Goal: Obtain resource: Download file/media

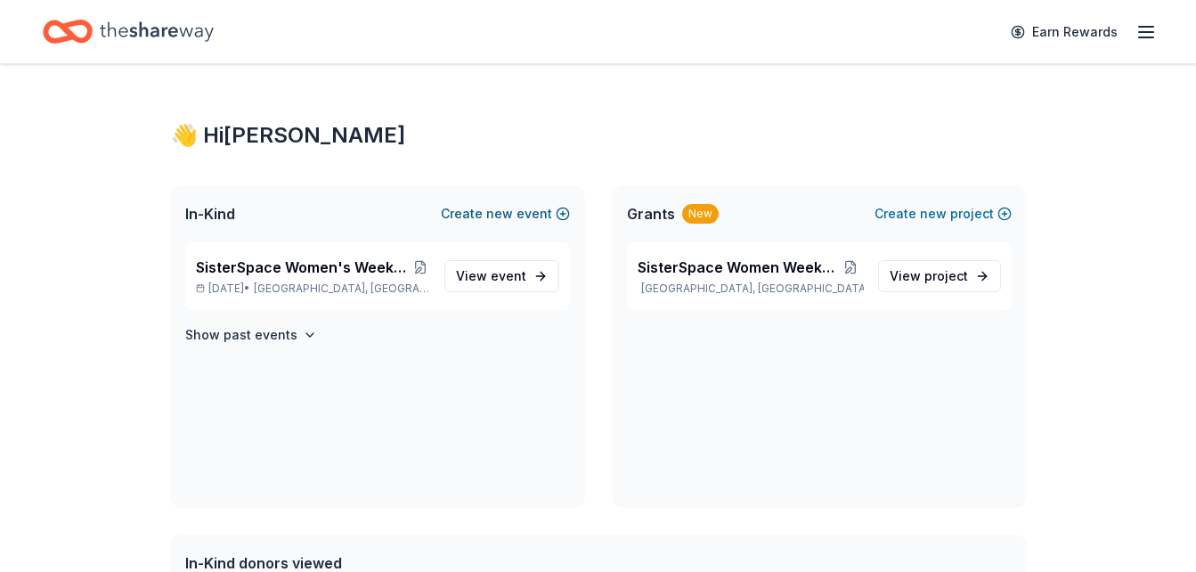
click at [513, 210] on span "new" at bounding box center [499, 213] width 27 height 21
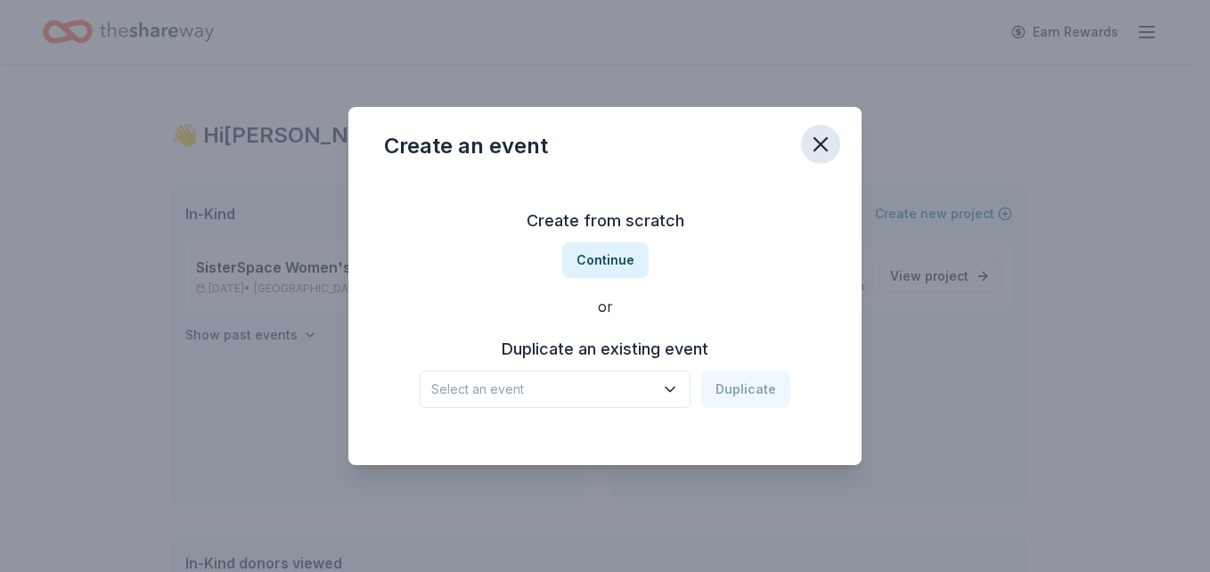
click at [823, 141] on icon "button" at bounding box center [820, 144] width 12 height 12
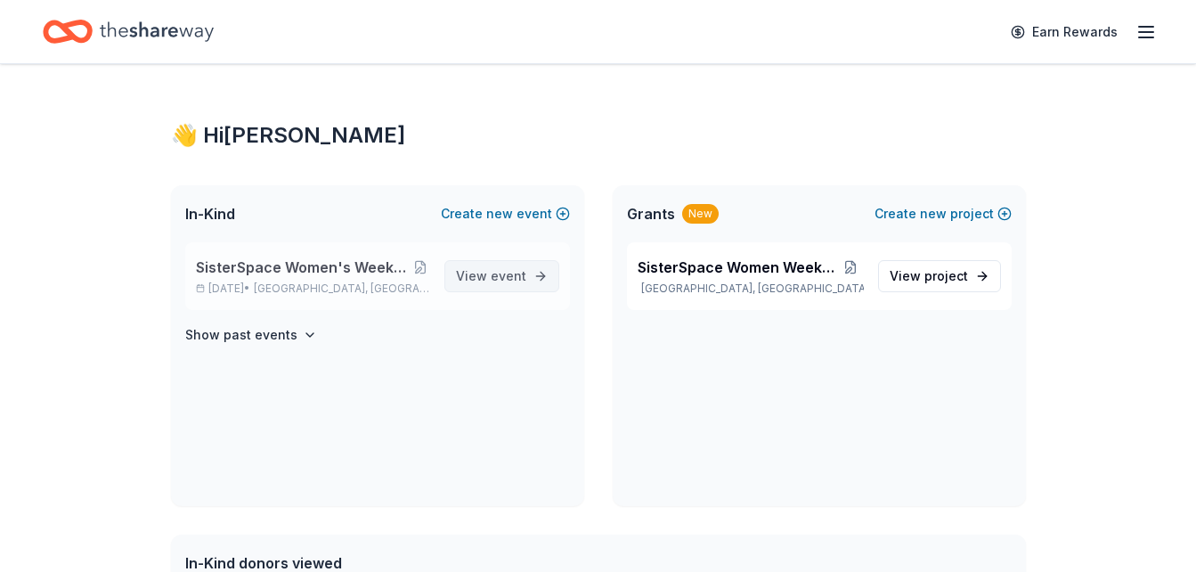
click at [484, 274] on span "View event" at bounding box center [491, 275] width 70 height 21
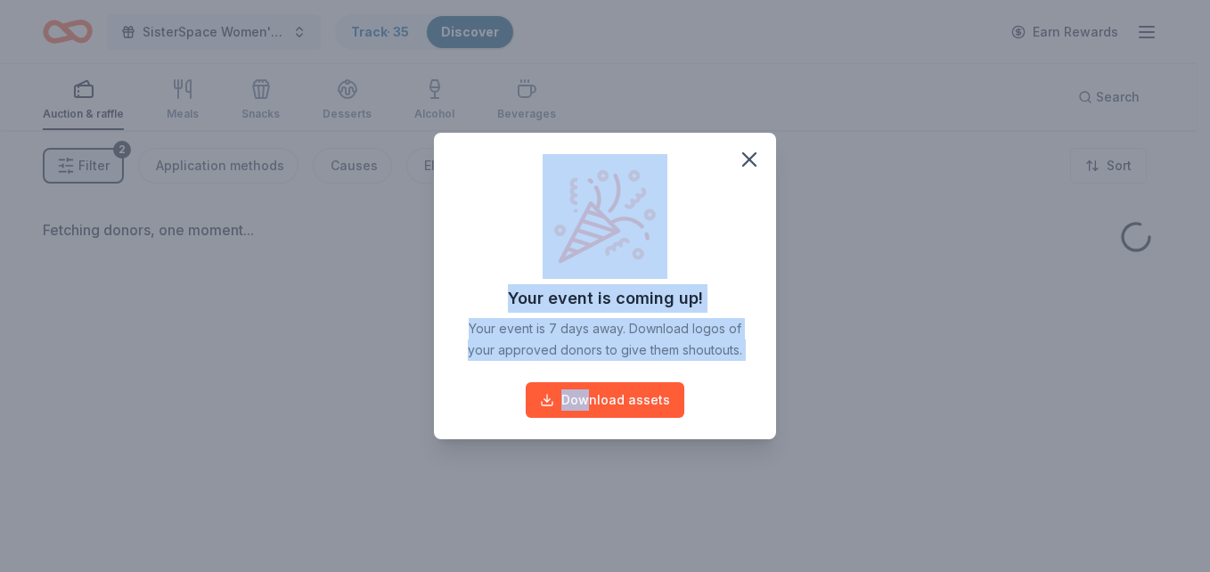
drag, startPoint x: 484, startPoint y: 274, endPoint x: 602, endPoint y: 421, distance: 188.8
click at [602, 421] on div "Your event is coming up! Your event is 7 days away. Download logos of your appr…" at bounding box center [605, 286] width 342 height 306
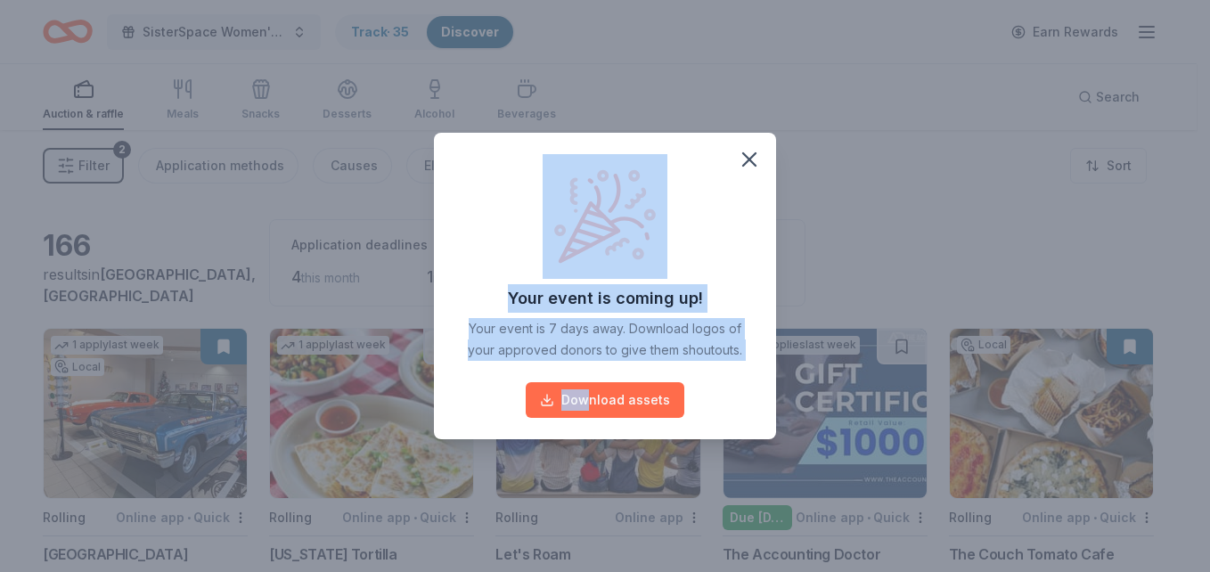
drag, startPoint x: 602, startPoint y: 421, endPoint x: 586, endPoint y: 402, distance: 25.3
click at [586, 402] on button "Download assets" at bounding box center [605, 400] width 159 height 36
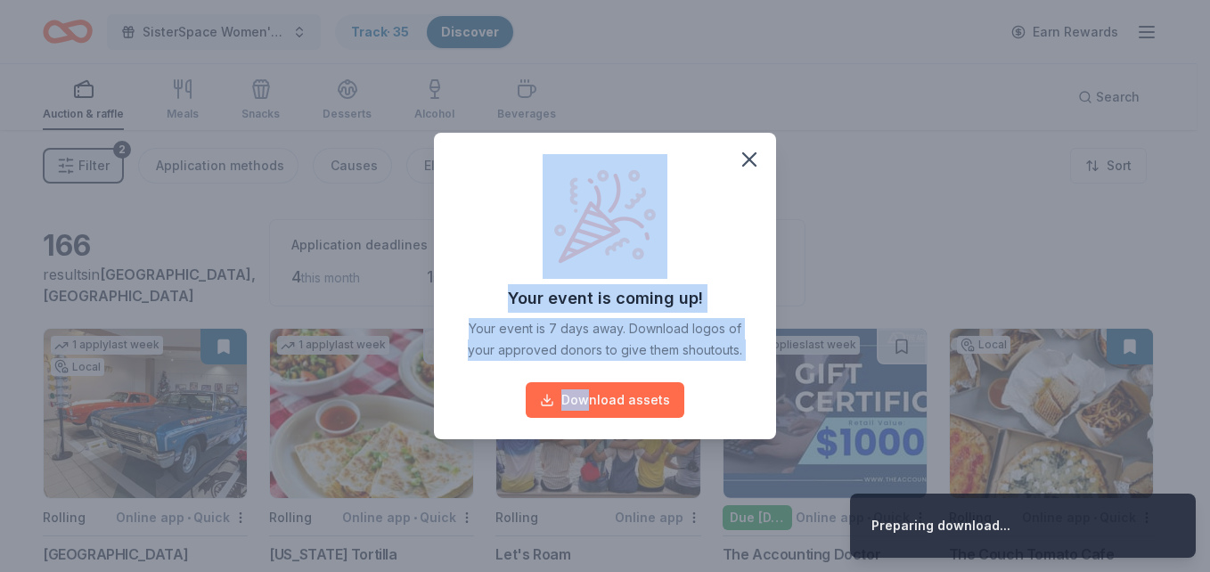
click at [582, 396] on button "Download assets" at bounding box center [605, 400] width 159 height 36
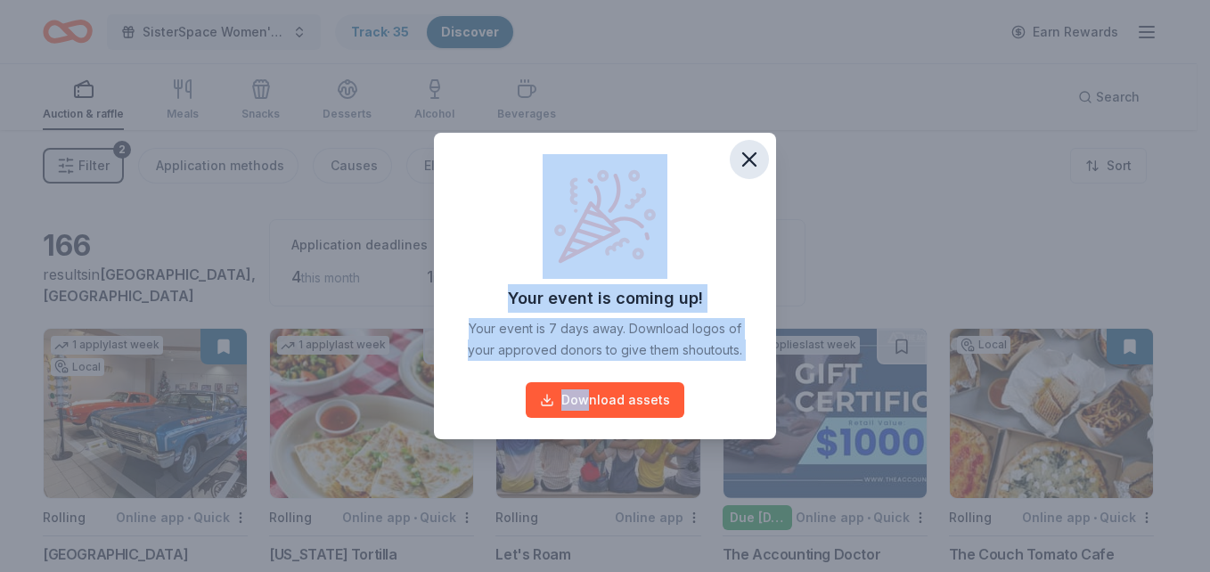
click at [748, 157] on icon "button" at bounding box center [749, 159] width 25 height 25
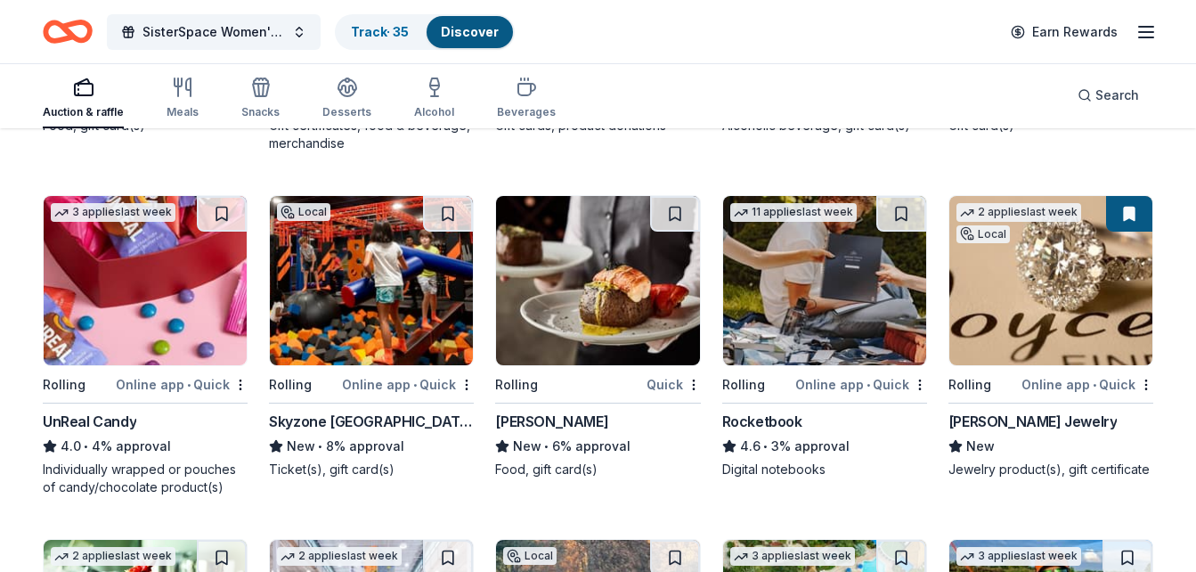
scroll to position [4268, 0]
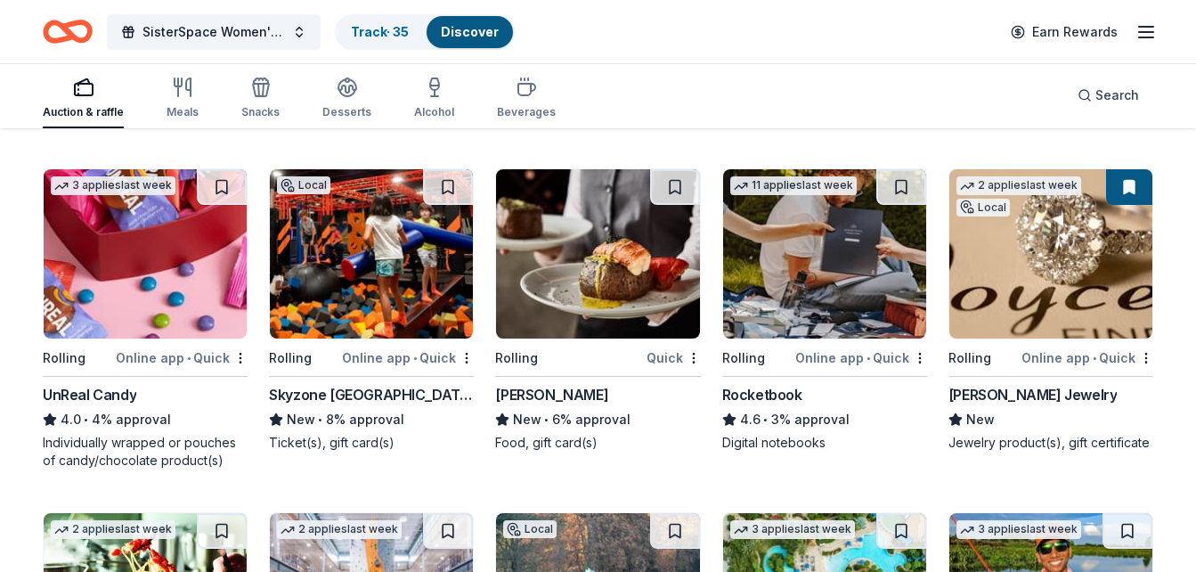
click at [374, 361] on div "Online app • Quick" at bounding box center [408, 358] width 132 height 22
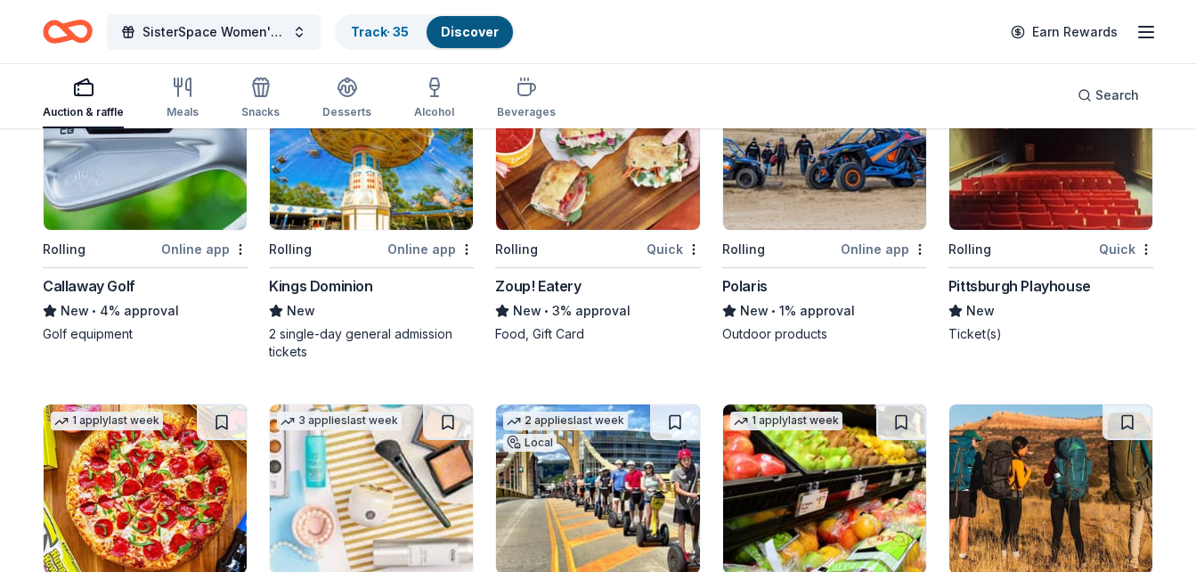
scroll to position [6441, 0]
